Goal: Navigation & Orientation: Find specific page/section

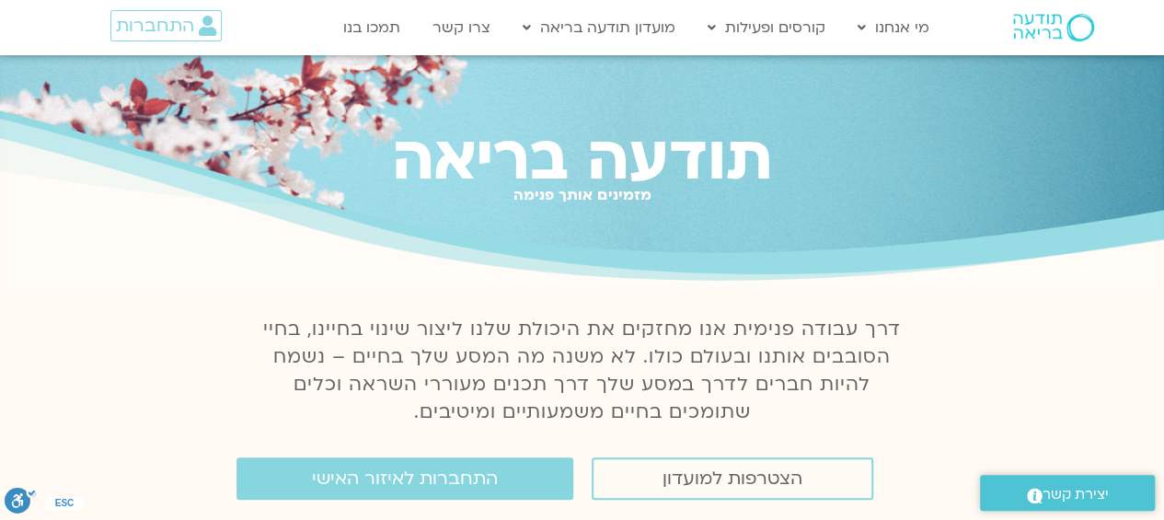
click at [118, 8] on div "התחברות" at bounding box center [152, 27] width 190 height 53
click at [175, 17] on span "התחברות" at bounding box center [155, 26] width 78 height 20
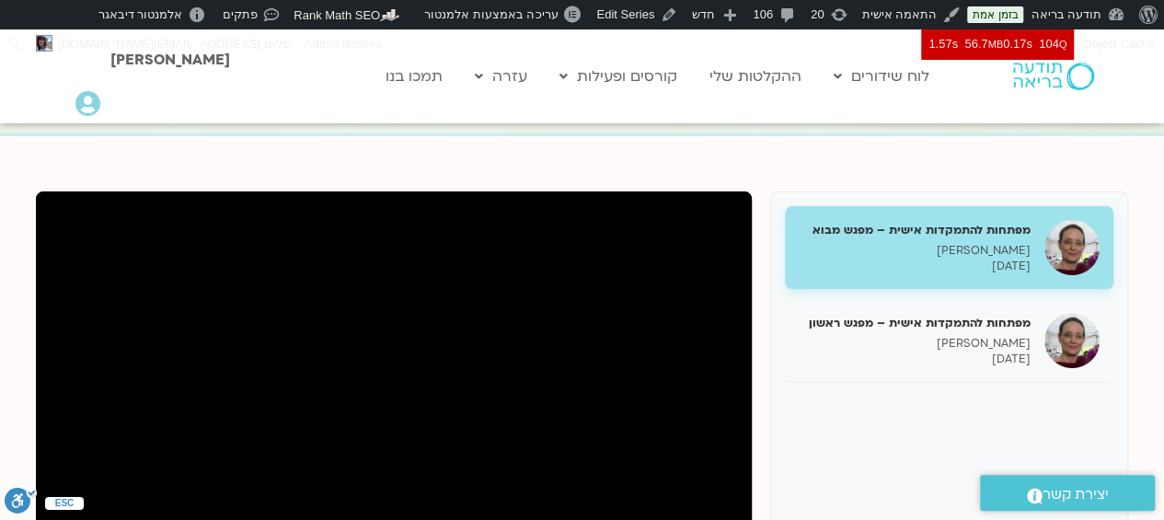
scroll to position [169, 0]
